Goal: Task Accomplishment & Management: Use online tool/utility

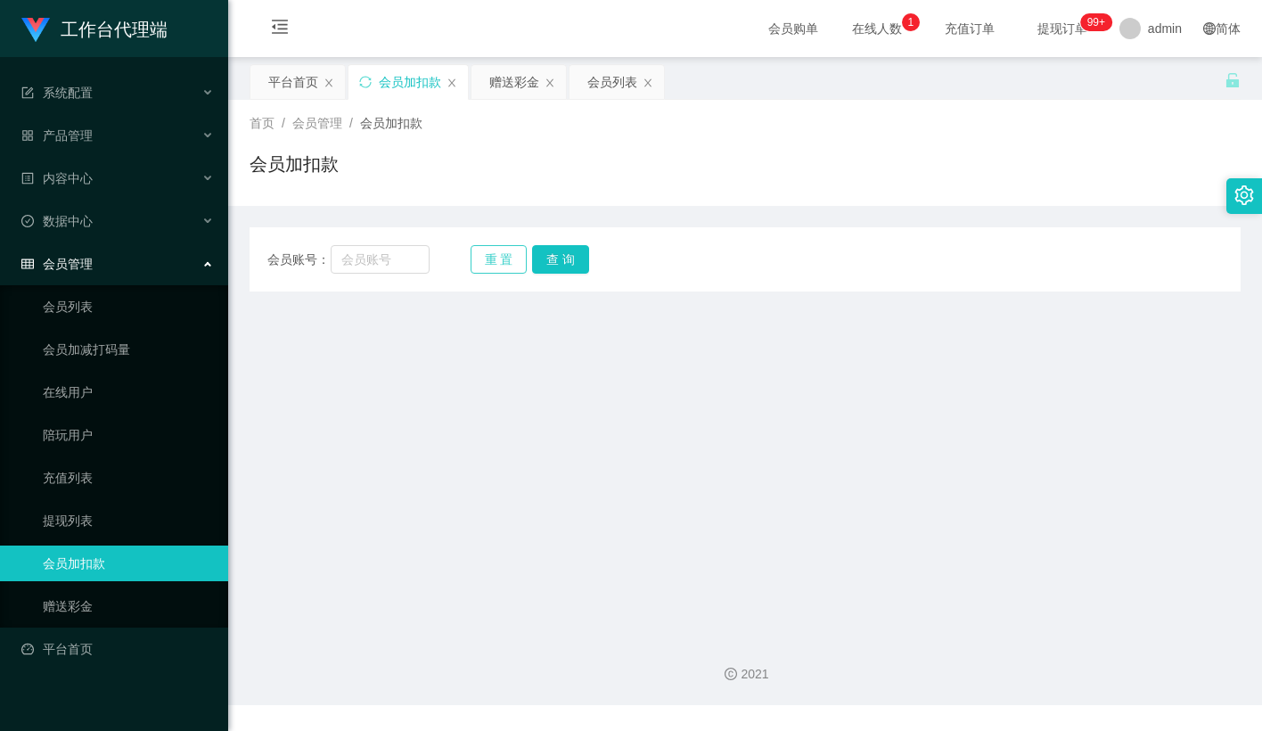
click at [496, 265] on button "重 置" at bounding box center [499, 259] width 57 height 29
click at [412, 270] on input "text" at bounding box center [380, 259] width 99 height 29
paste input "mandy8668"
type input "mandy8668"
click at [567, 257] on button "查 询" at bounding box center [560, 259] width 57 height 29
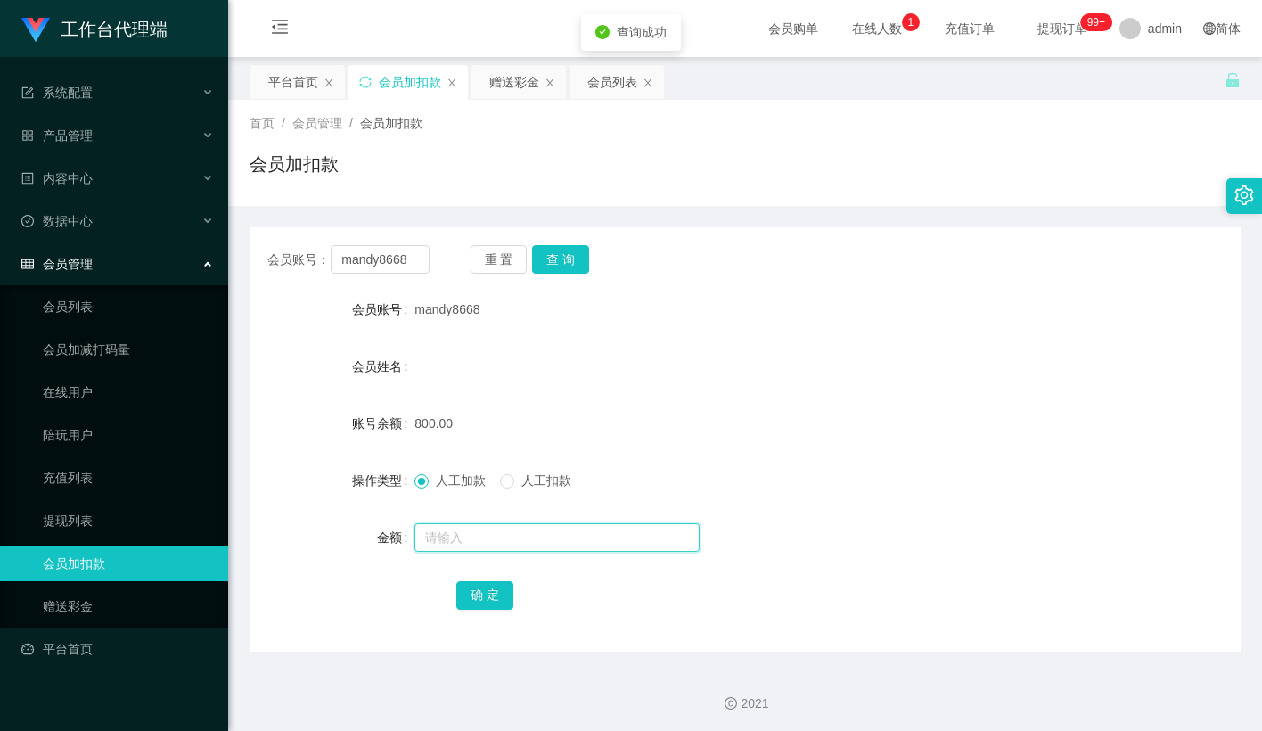
click at [495, 530] on input "text" at bounding box center [556, 537] width 285 height 29
type input "15"
click at [479, 594] on button "确 定" at bounding box center [484, 595] width 57 height 29
click at [522, 262] on button "重 置" at bounding box center [499, 259] width 57 height 29
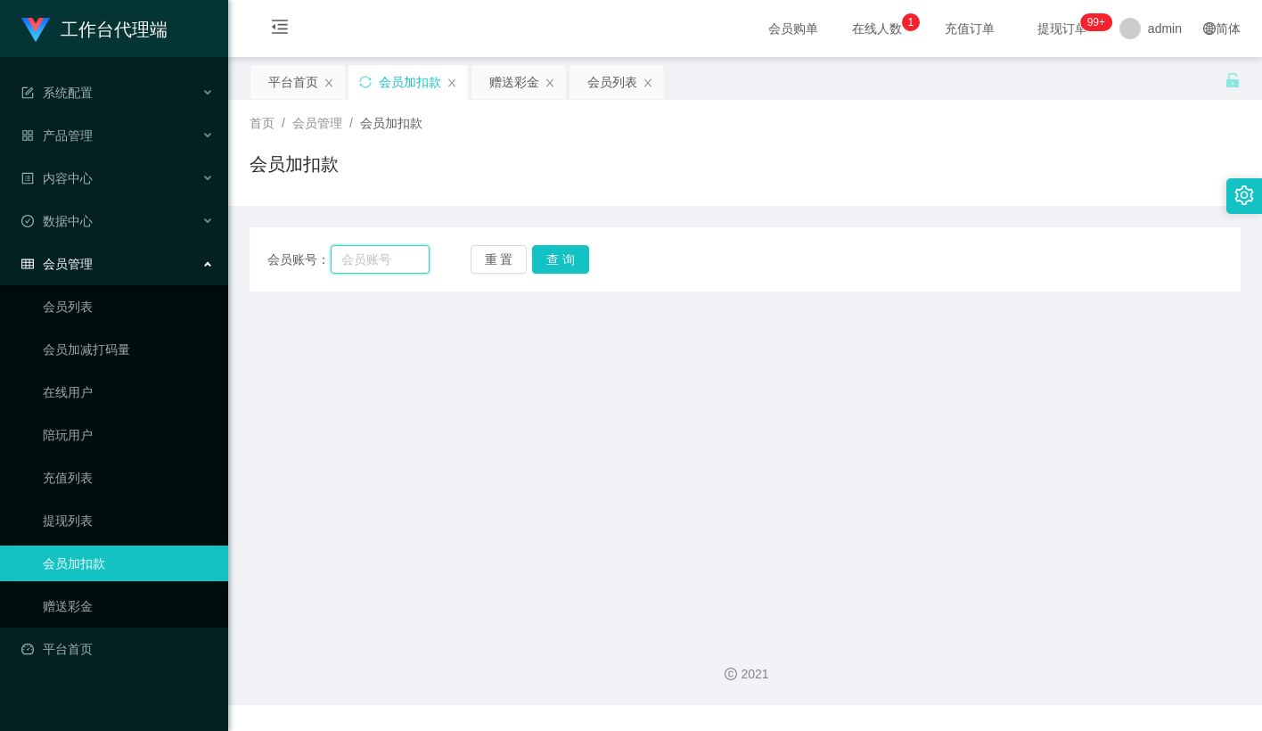
click at [386, 259] on input "text" at bounding box center [380, 259] width 99 height 29
paste input "JWJ359258"
type input "JWJ359258"
click at [581, 267] on button "查 询" at bounding box center [560, 259] width 57 height 29
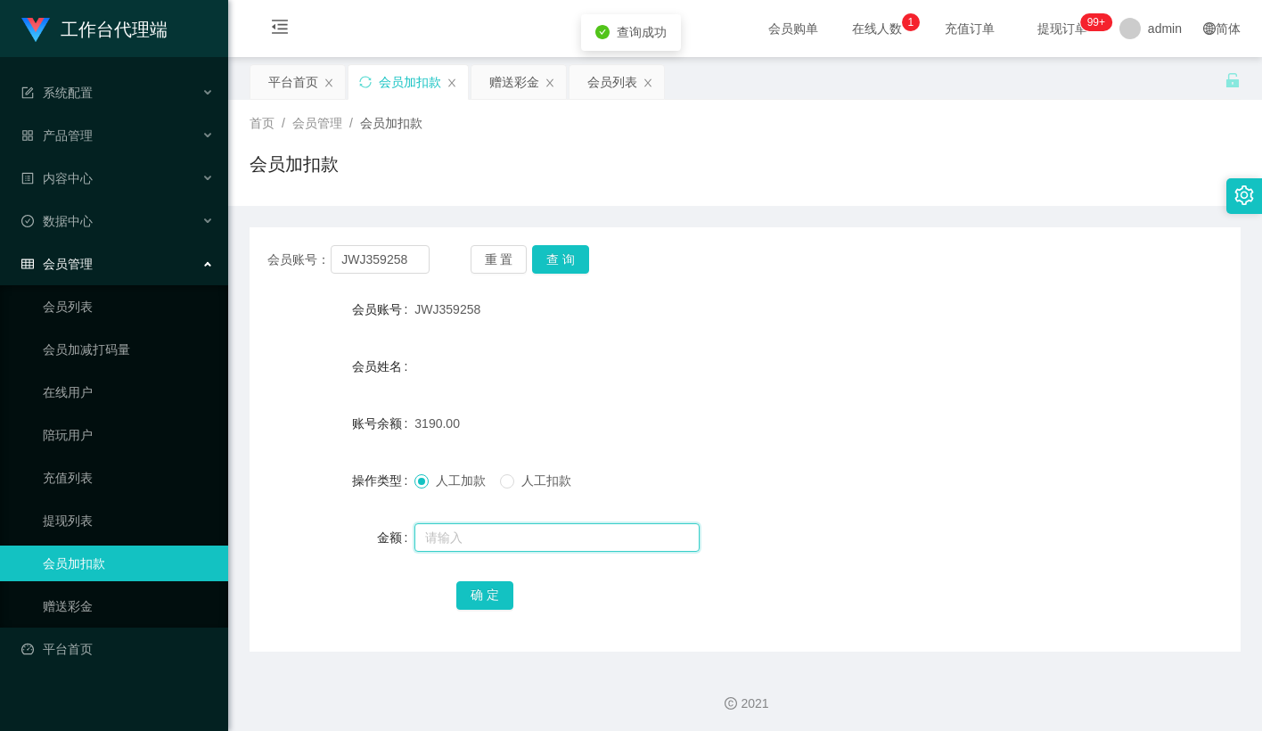
click at [463, 551] on input "text" at bounding box center [556, 537] width 285 height 29
type input "15"
click at [484, 594] on button "确 定" at bounding box center [484, 595] width 57 height 29
click at [731, 426] on div "3190.00" at bounding box center [703, 424] width 578 height 36
click at [493, 254] on button "重 置" at bounding box center [499, 259] width 57 height 29
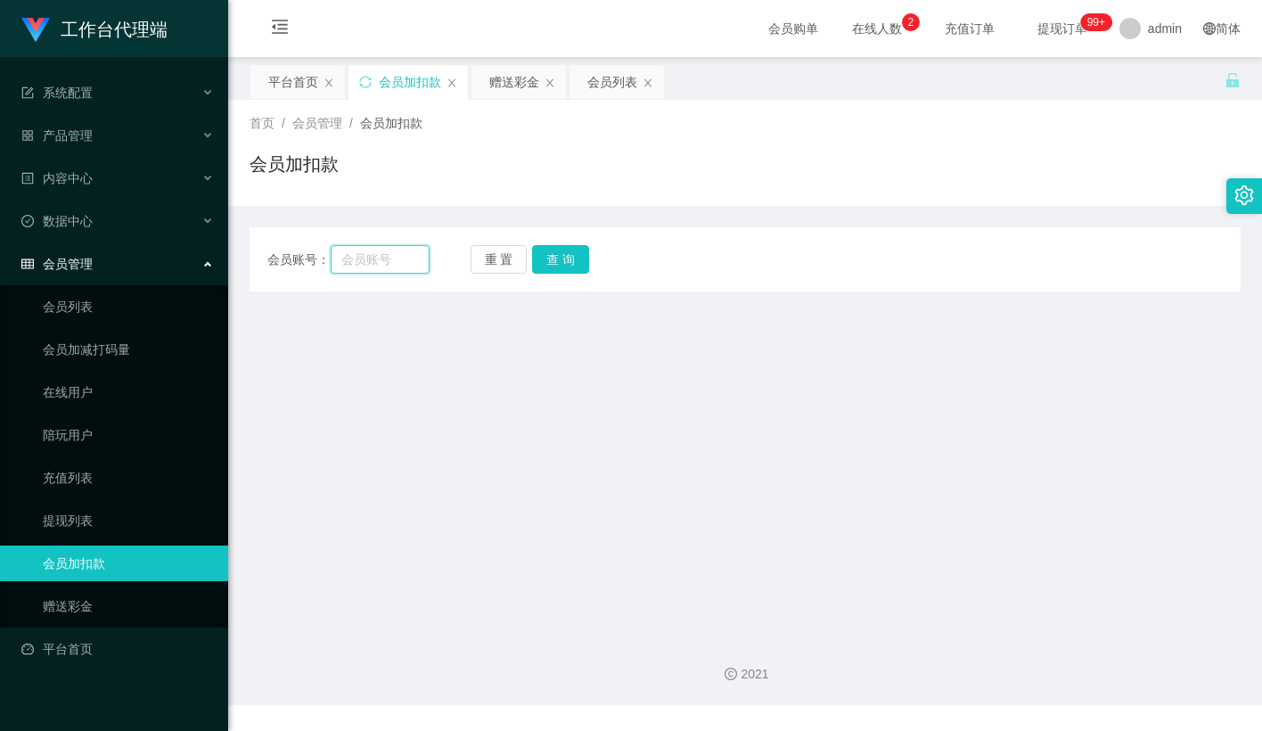
click at [390, 263] on input "text" at bounding box center [380, 259] width 99 height 29
paste input "83014728"
type input "83014728"
click at [584, 260] on button "查 询" at bounding box center [560, 259] width 57 height 29
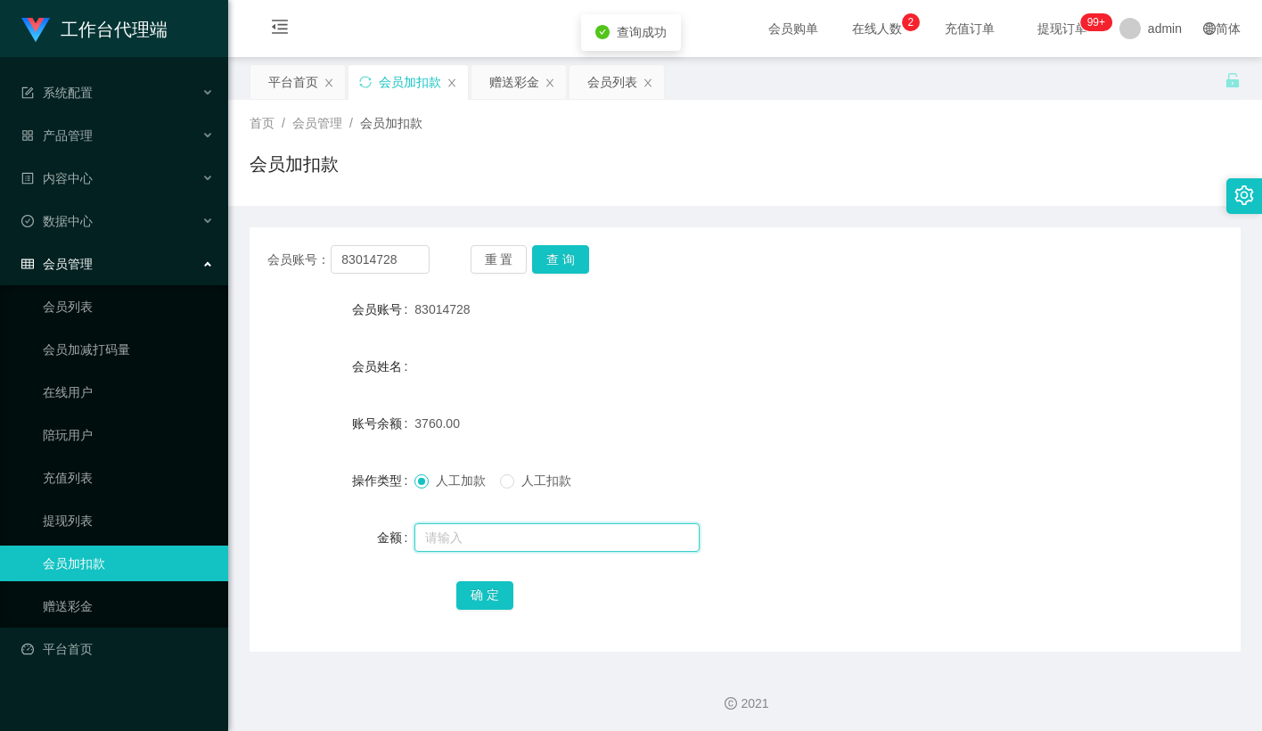
click at [447, 530] on input "text" at bounding box center [556, 537] width 285 height 29
type input "15"
click at [495, 596] on button "确 定" at bounding box center [484, 595] width 57 height 29
click at [727, 450] on form "会员账号 83014728 会员姓名 账号余额 3775.00 操作类型 人工加款 人工扣款 金额 确 定" at bounding box center [745, 451] width 991 height 321
